Goal: Information Seeking & Learning: Check status

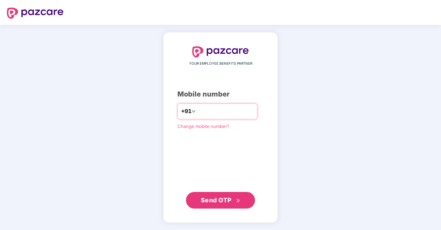
click at [200, 109] on input "number" at bounding box center [225, 111] width 57 height 11
type input "**********"
click at [214, 202] on span "Send OTP" at bounding box center [216, 199] width 31 height 7
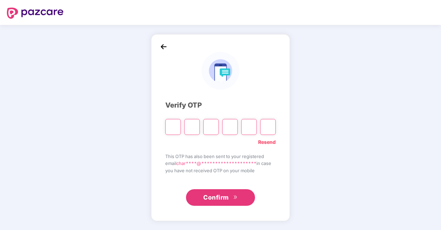
type input "*"
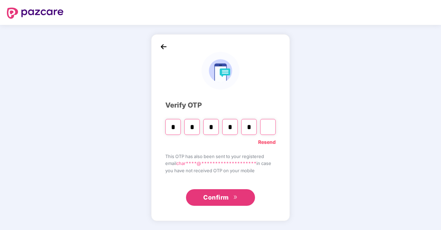
type input "*"
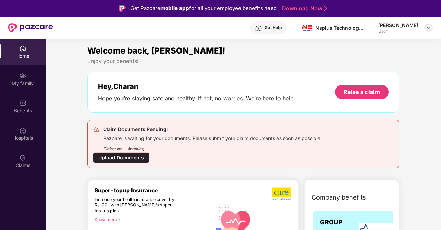
click at [428, 31] on div at bounding box center [429, 27] width 8 height 8
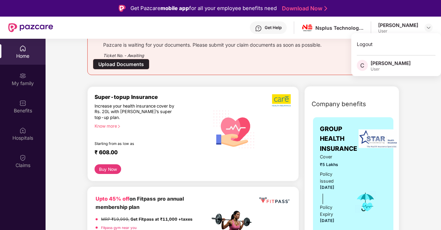
scroll to position [96, 0]
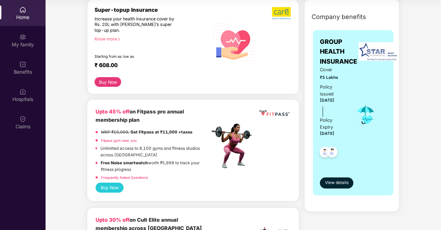
scroll to position [0, 0]
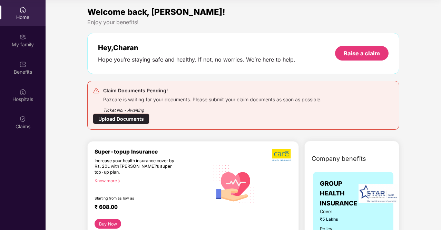
click at [124, 90] on div "Claim Documents Pending!" at bounding box center [212, 90] width 219 height 8
click at [13, 40] on div "My family" at bounding box center [23, 40] width 46 height 26
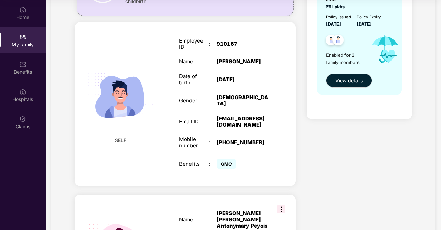
scroll to position [72, 0]
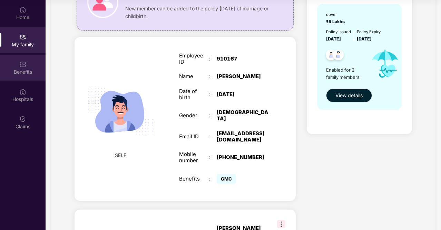
click at [21, 69] on div "Benefits" at bounding box center [23, 71] width 46 height 7
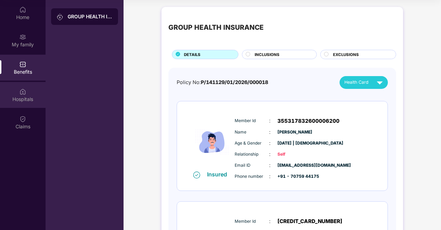
click at [40, 107] on div "Hospitals" at bounding box center [23, 95] width 46 height 26
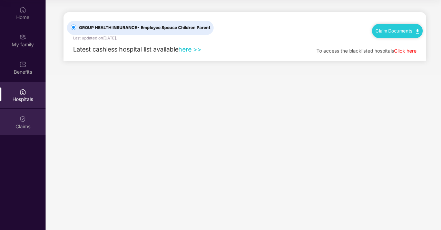
click at [28, 125] on div "Claims" at bounding box center [23, 126] width 46 height 7
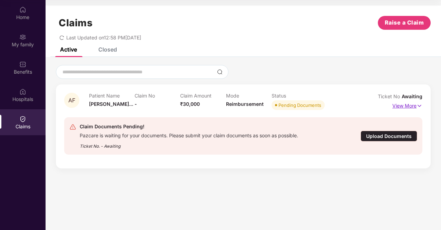
click at [409, 107] on p "View More" at bounding box center [408, 104] width 30 height 9
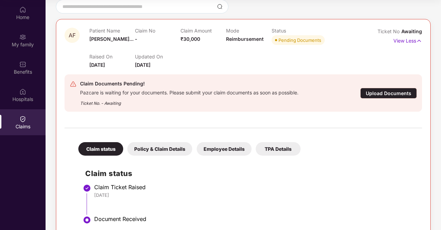
scroll to position [85, 0]
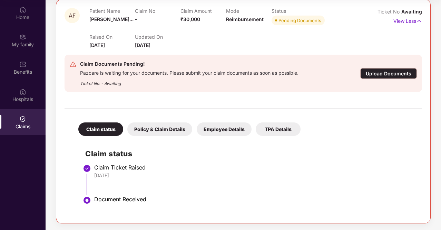
click at [172, 127] on div "Policy & Claim Details" at bounding box center [159, 128] width 65 height 13
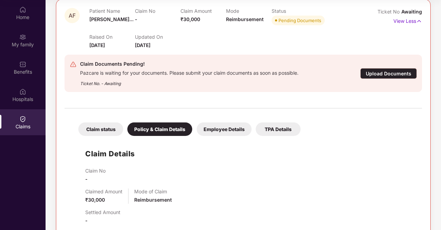
click at [208, 127] on div "Employee Details" at bounding box center [224, 128] width 55 height 13
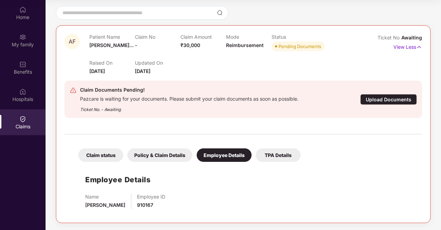
scroll to position [59, 0]
click at [271, 151] on div "TPA Details" at bounding box center [278, 154] width 45 height 13
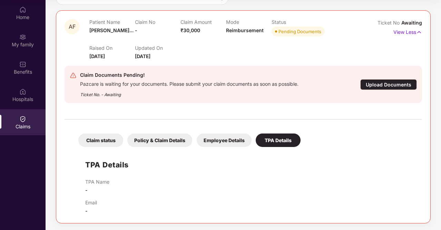
click at [102, 143] on div "Claim status" at bounding box center [100, 139] width 45 height 13
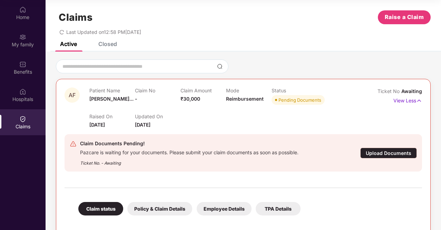
scroll to position [5, 0]
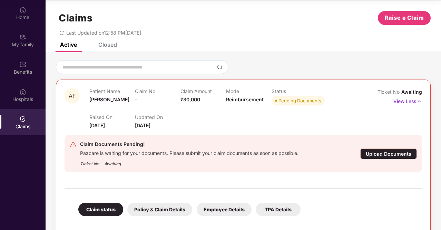
click at [113, 45] on div "Closed" at bounding box center [107, 44] width 19 height 7
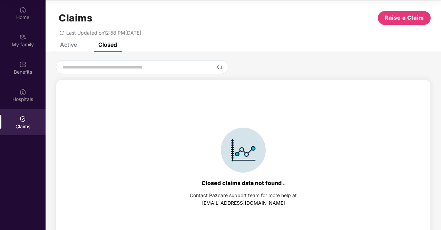
click at [69, 46] on div "Active" at bounding box center [68, 44] width 17 height 7
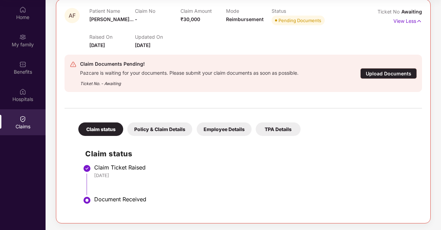
scroll to position [0, 0]
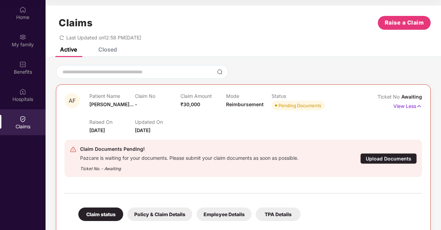
click at [101, 49] on div "Closed" at bounding box center [107, 49] width 19 height 7
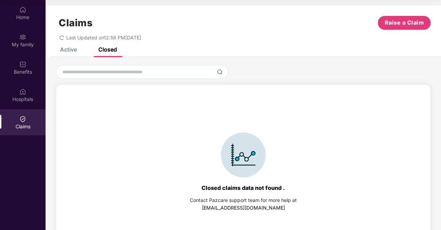
click at [66, 47] on div "Active" at bounding box center [68, 49] width 17 height 7
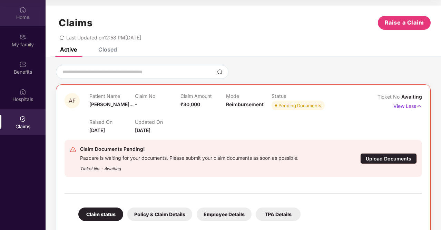
click at [25, 24] on div "Home" at bounding box center [23, 13] width 46 height 26
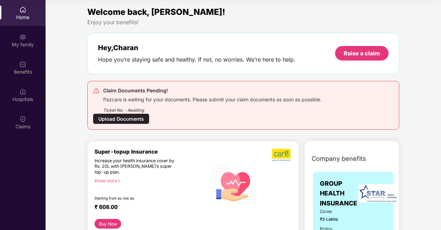
click at [11, 11] on div "Home" at bounding box center [23, 13] width 46 height 26
click at [28, 41] on div "My family" at bounding box center [23, 44] width 46 height 7
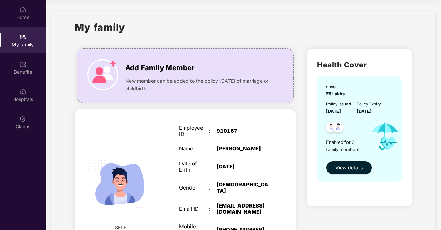
click at [347, 165] on span "View details" at bounding box center [349, 168] width 27 height 8
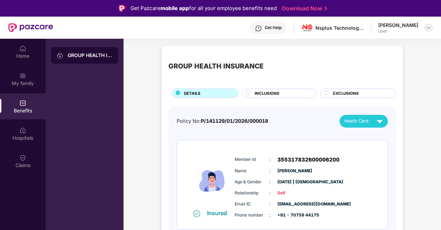
click at [428, 29] on img at bounding box center [429, 28] width 6 height 6
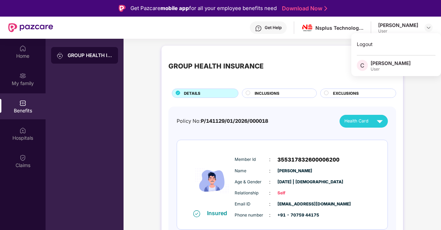
click at [262, 31] on div "Get Help" at bounding box center [268, 27] width 37 height 12
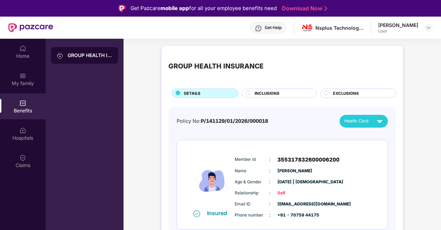
click at [157, 112] on div "GROUP HEALTH INSURANCE DETAILS INCLUSIONS EXCLUSIONS Policy No: P/141129/01/202…" at bounding box center [283, 207] width 318 height 330
